Goal: Navigation & Orientation: Find specific page/section

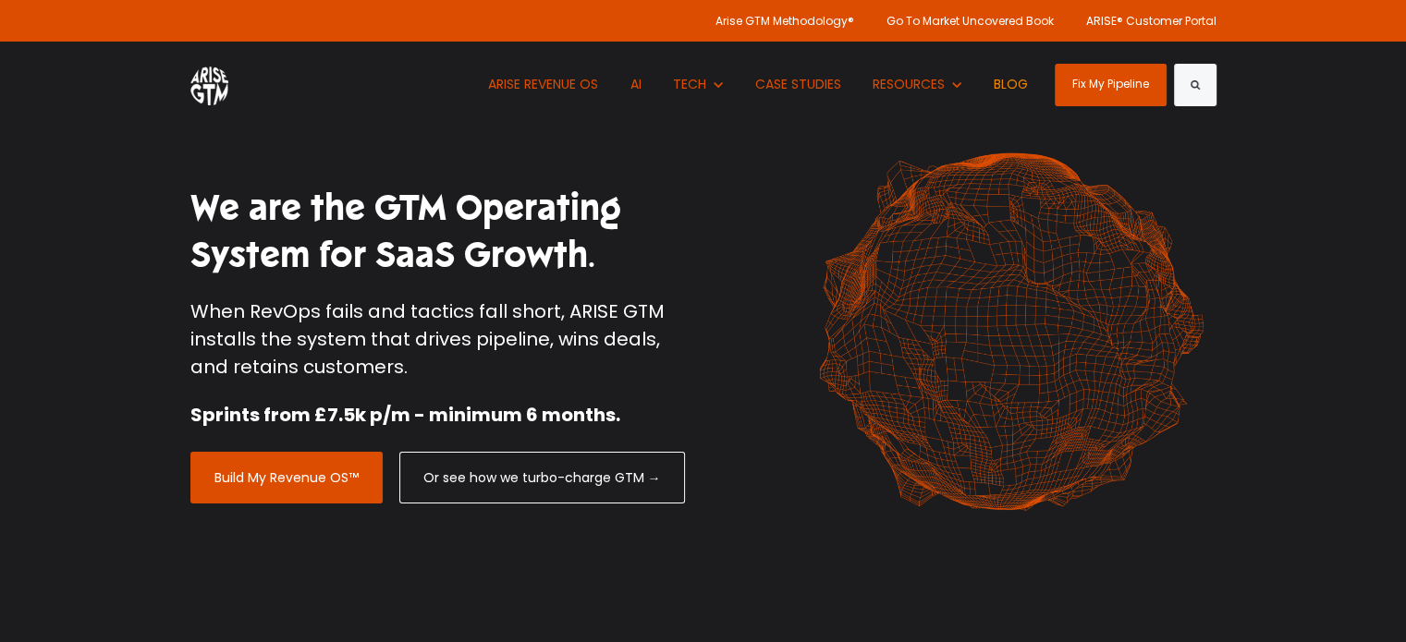
click at [1009, 83] on link "BLOG" at bounding box center [1011, 85] width 62 height 86
click at [1004, 84] on link "BLOG" at bounding box center [1011, 85] width 62 height 86
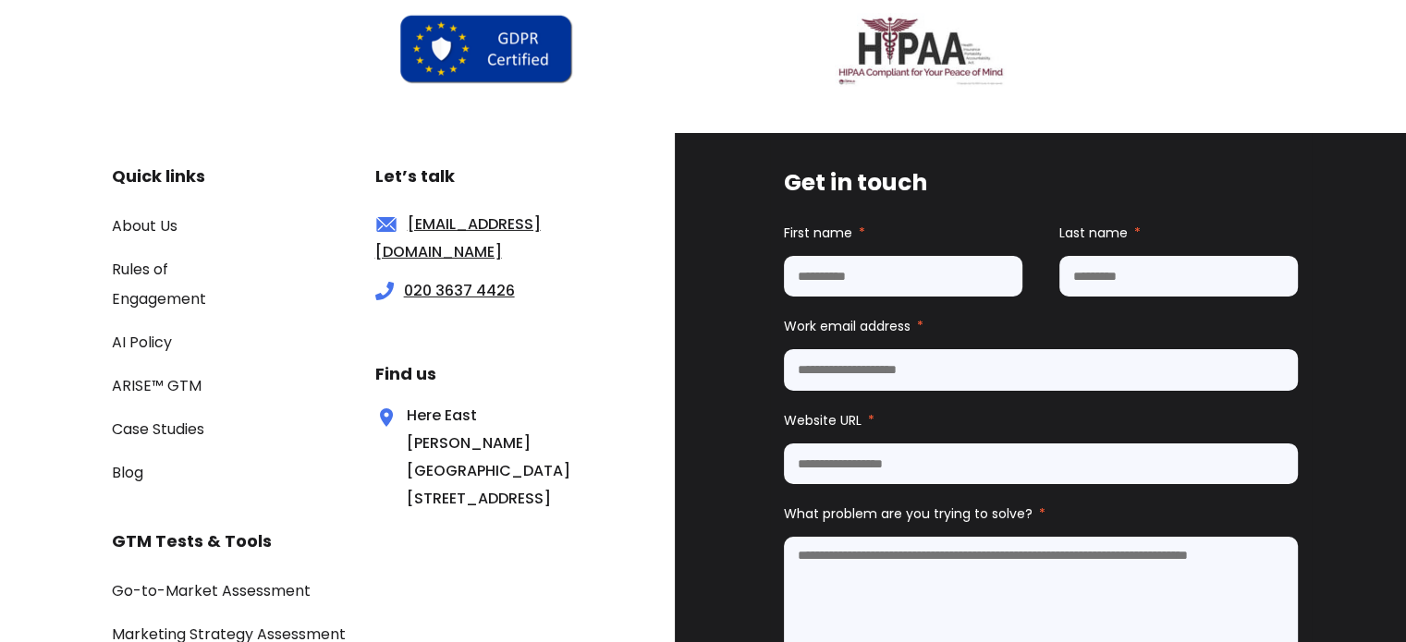
scroll to position [6170, 0]
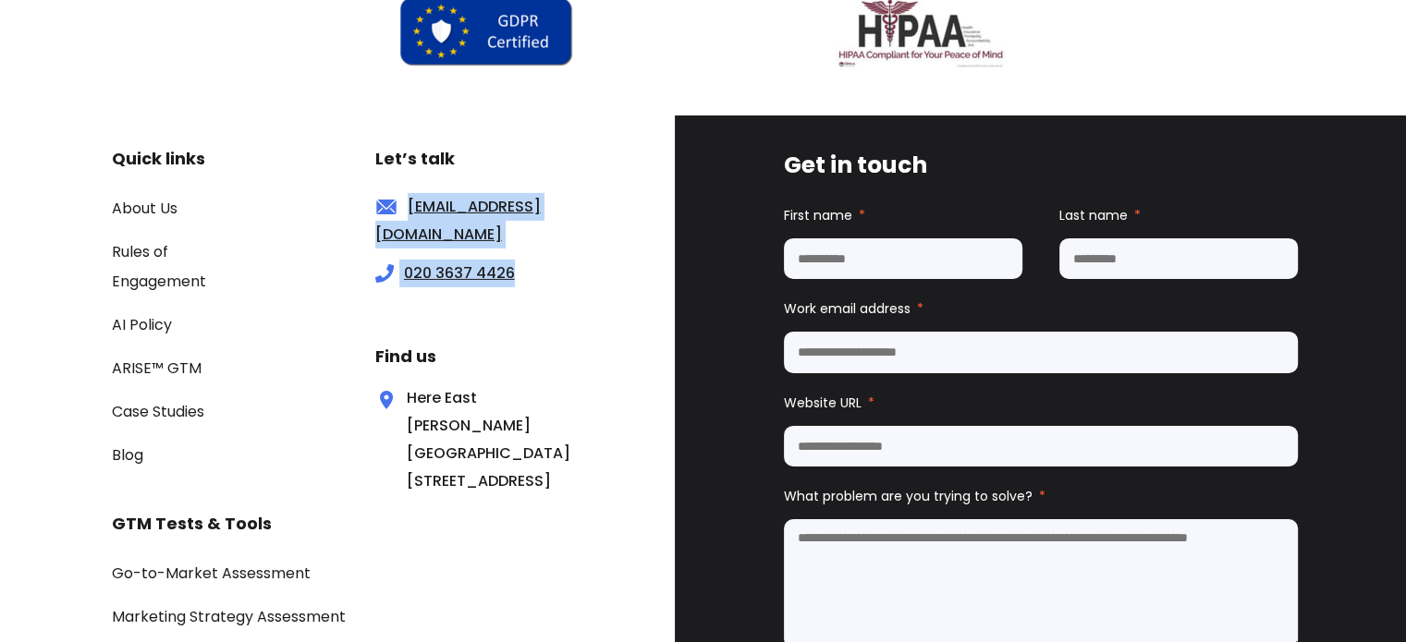
drag, startPoint x: 523, startPoint y: 265, endPoint x: 366, endPoint y: 231, distance: 160.8
click at [366, 231] on div "Let’s talk enquiries@arisegtm.com 020 3637 4426 Find us Here East  Queen Elizab…" at bounding box center [425, 320] width 323 height 350
copy div "enquiries@arisegtm.com 020 3637 4426"
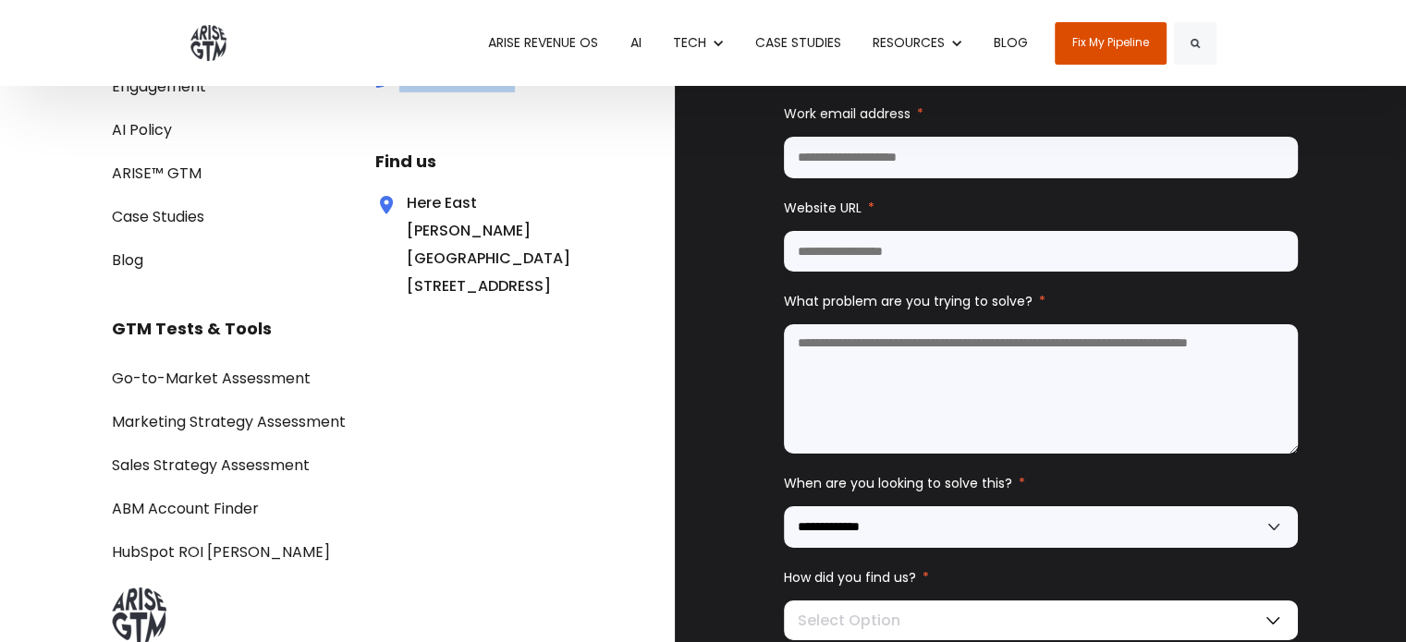
scroll to position [6211, 0]
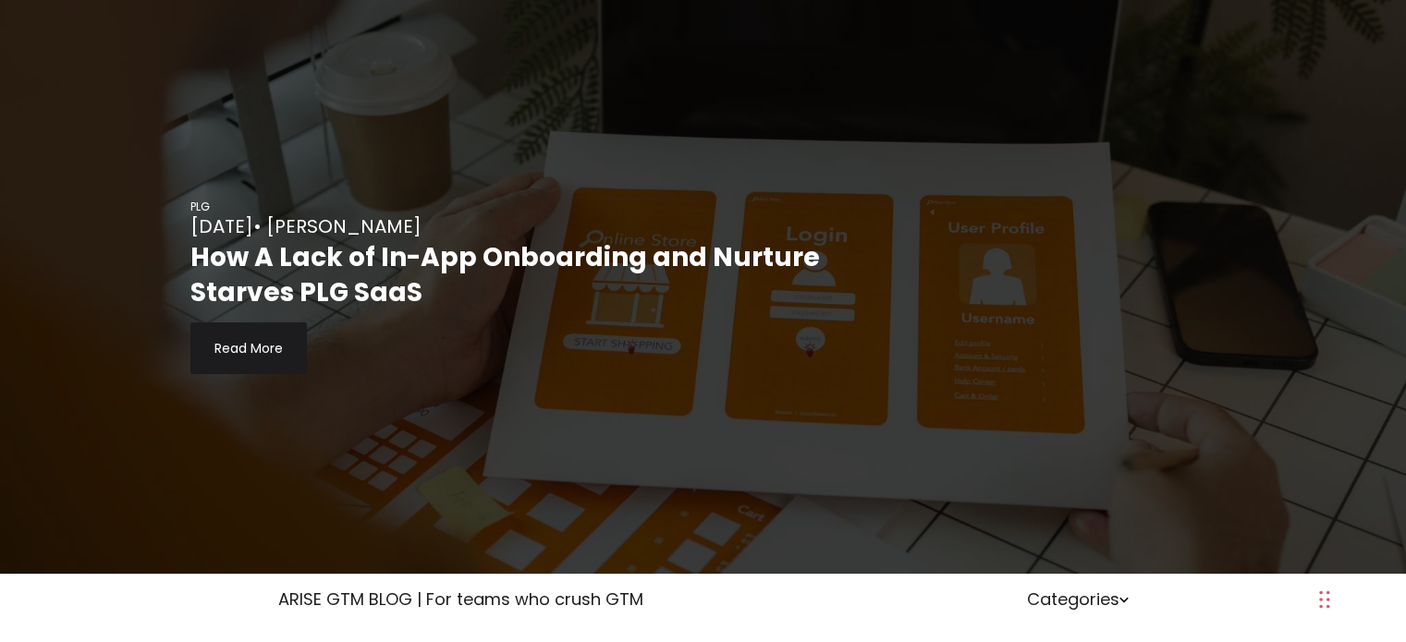
scroll to position [2503, 0]
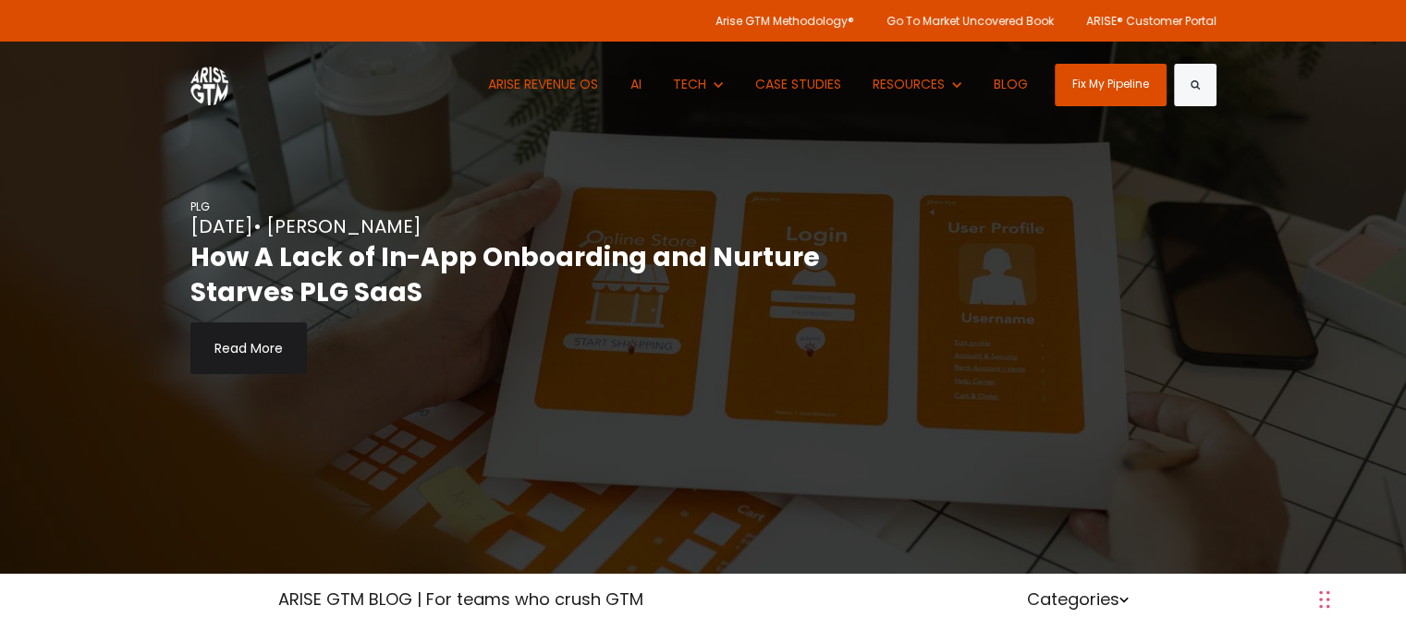
scroll to position [2503, 0]
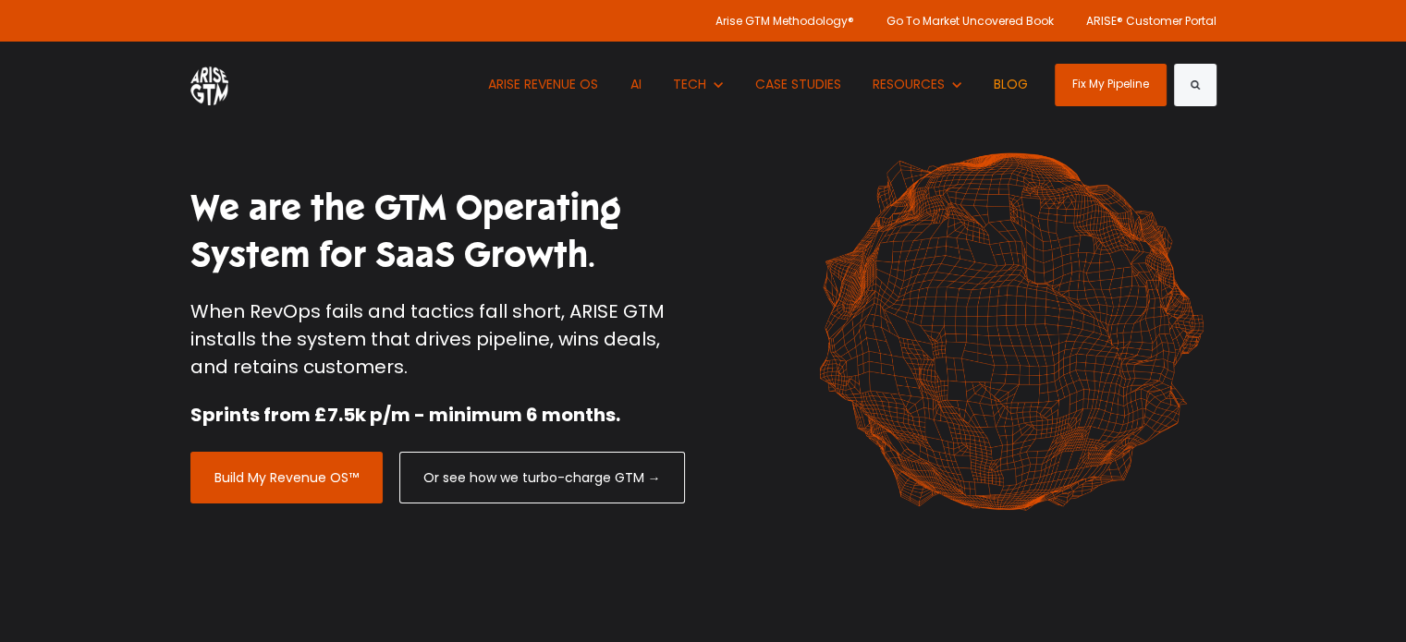
click at [1009, 80] on link "BLOG" at bounding box center [1011, 85] width 62 height 86
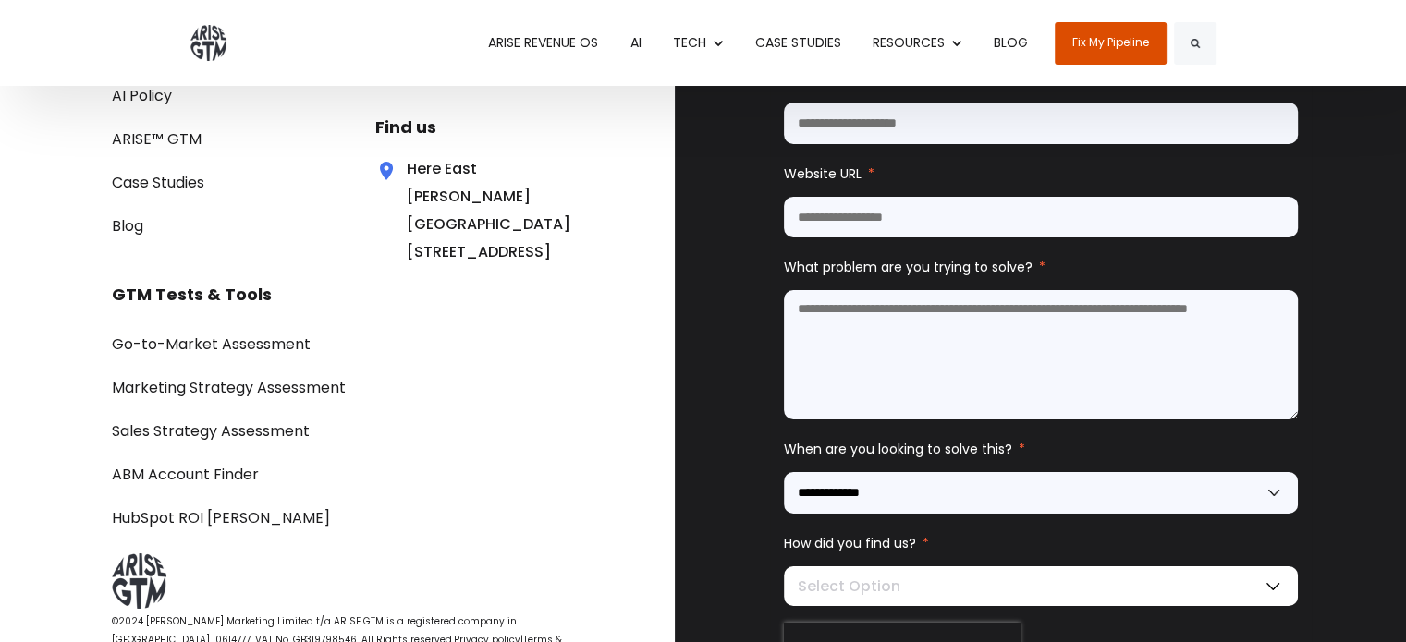
scroll to position [6303, 0]
